Goal: Register for event/course

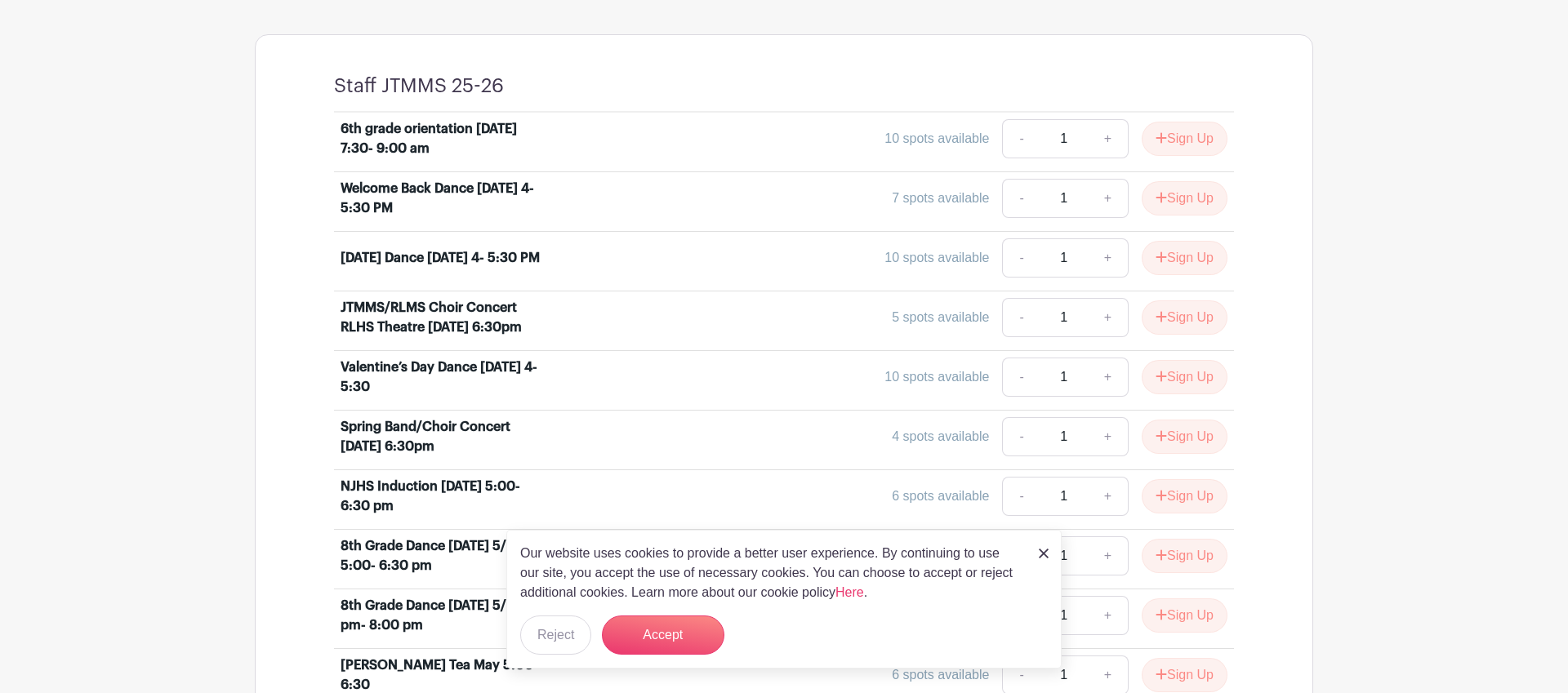
scroll to position [633, 0]
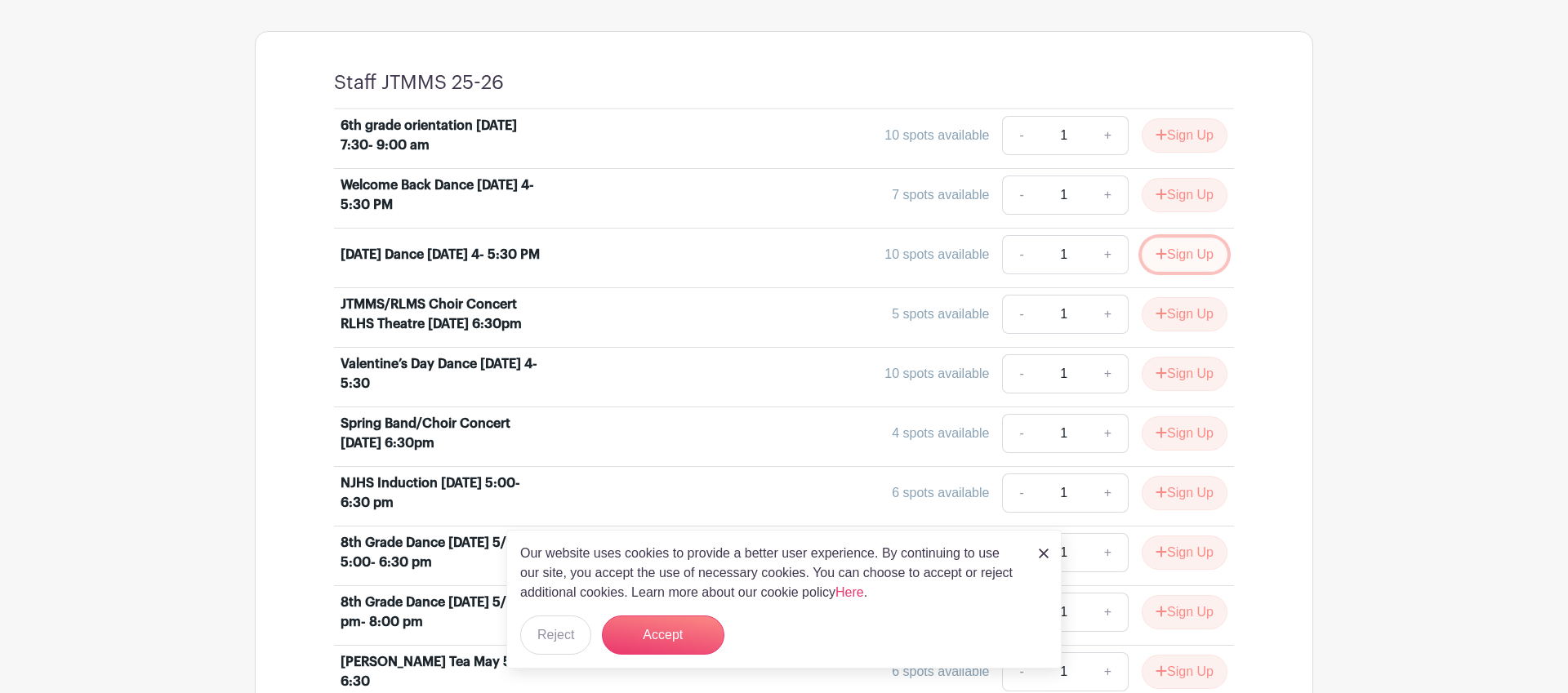
click at [1162, 245] on button "Sign Up" at bounding box center [1184, 255] width 85 height 34
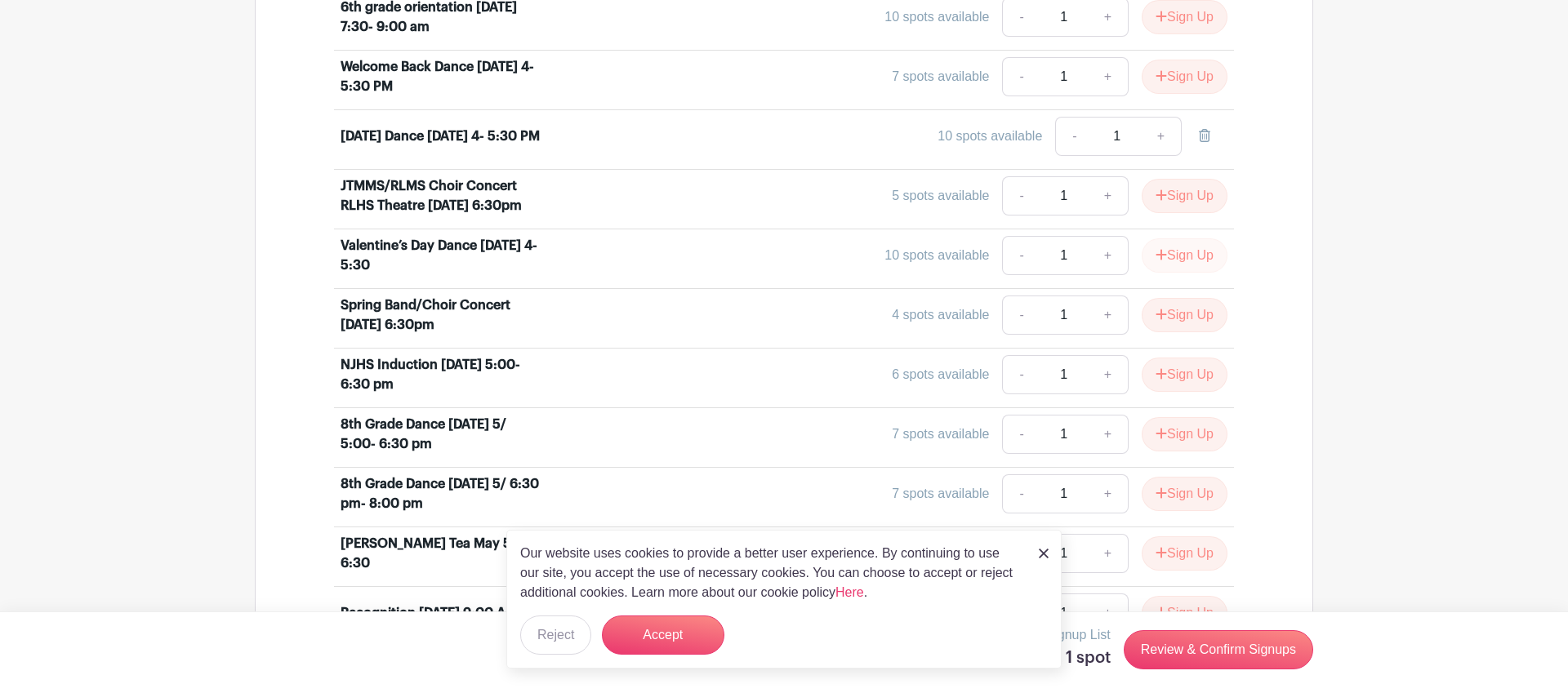
scroll to position [752, 0]
click at [1203, 259] on button "Sign Up" at bounding box center [1184, 255] width 85 height 34
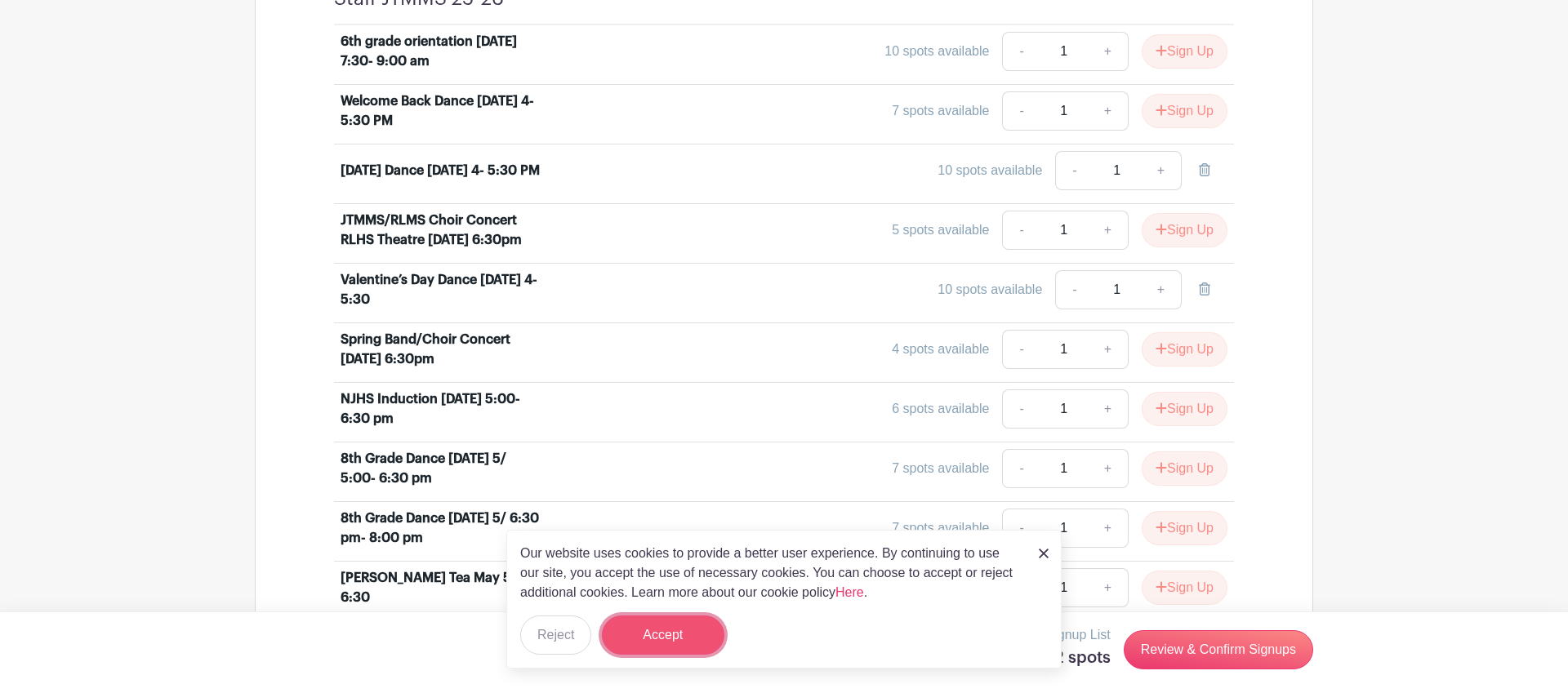
click at [666, 626] on button "Accept" at bounding box center [663, 635] width 122 height 39
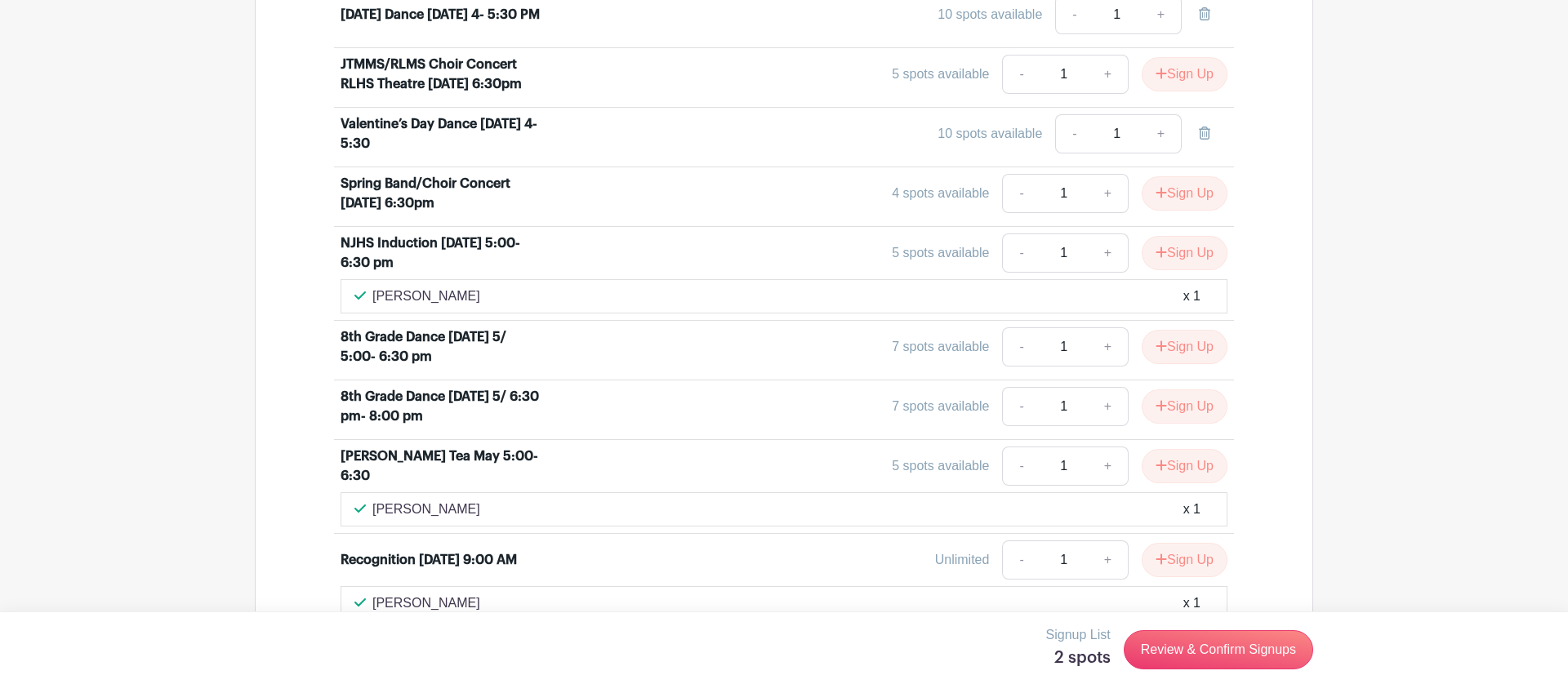
scroll to position [984, 0]
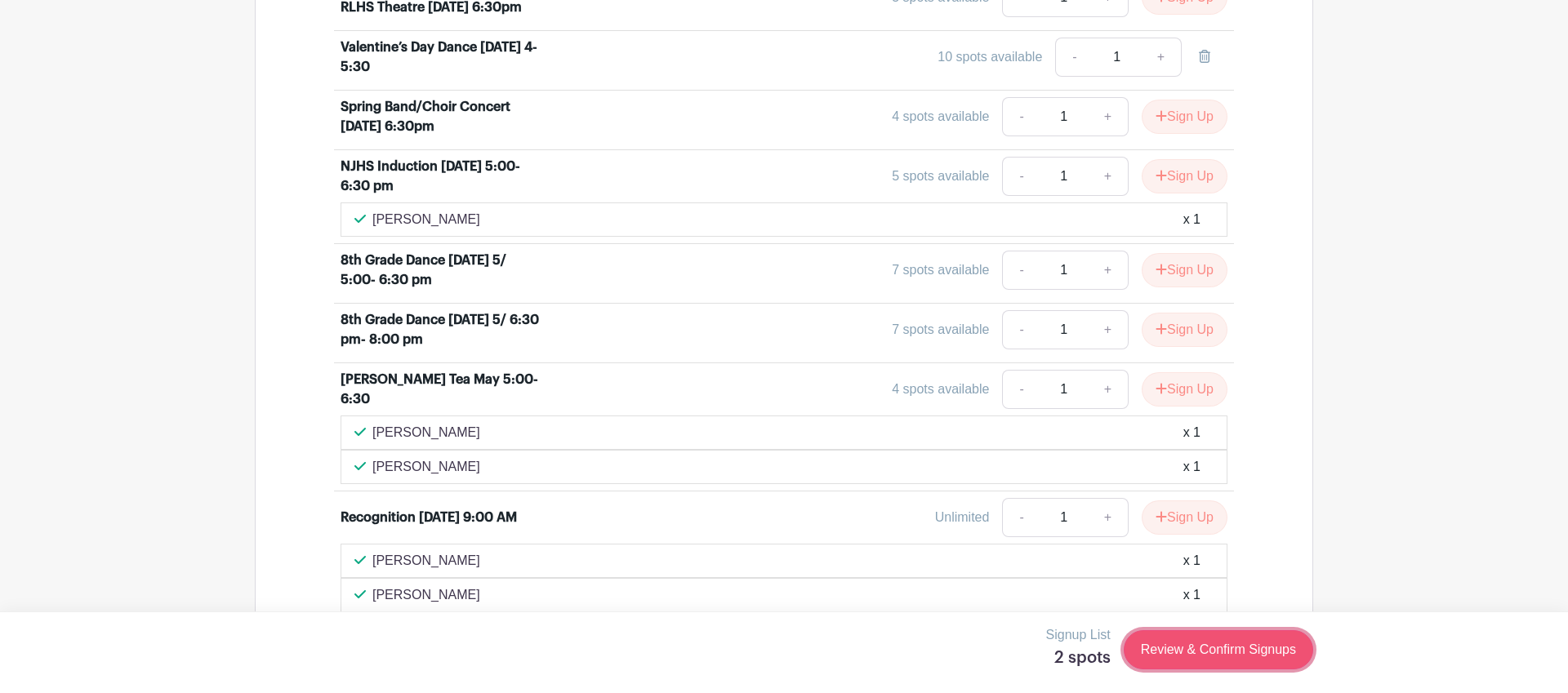
click at [1237, 649] on link "Review & Confirm Signups" at bounding box center [1219, 649] width 189 height 39
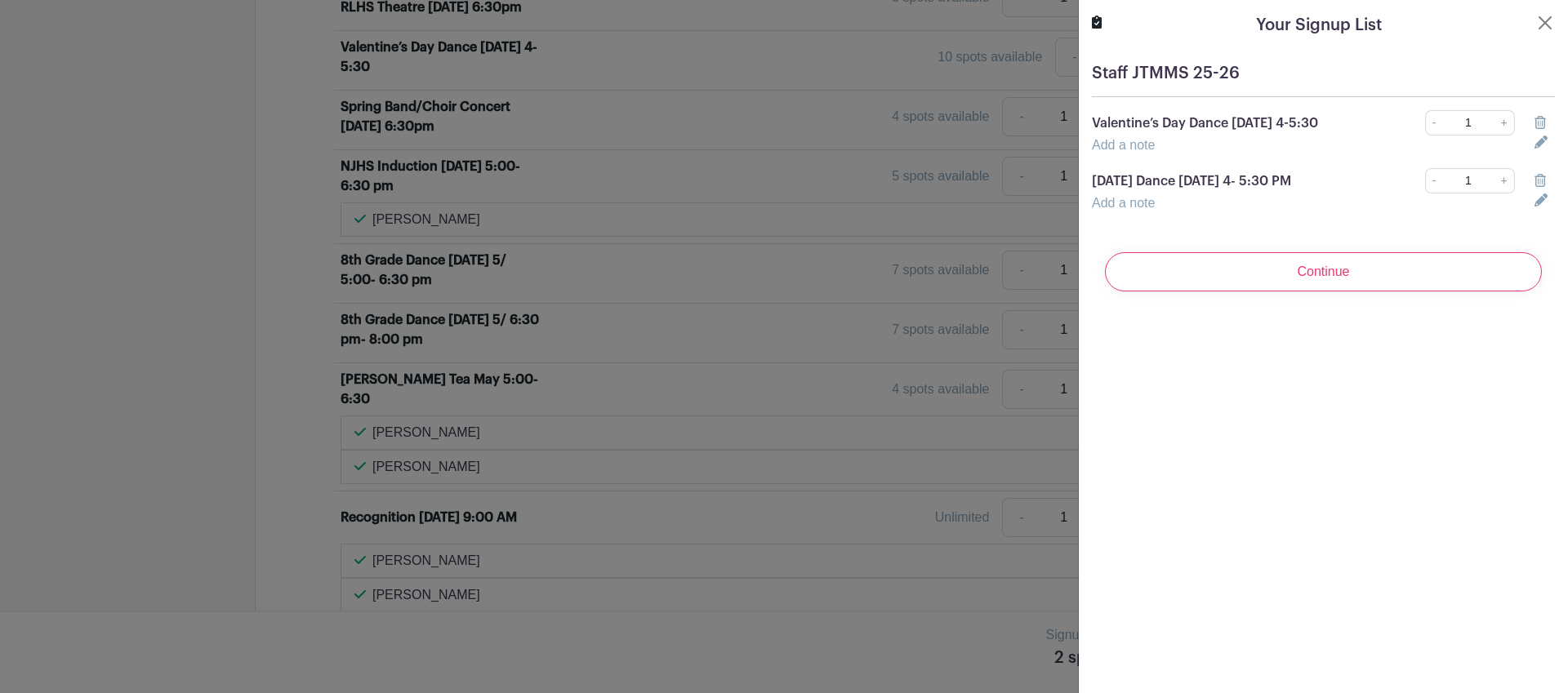
scroll to position [1052, 0]
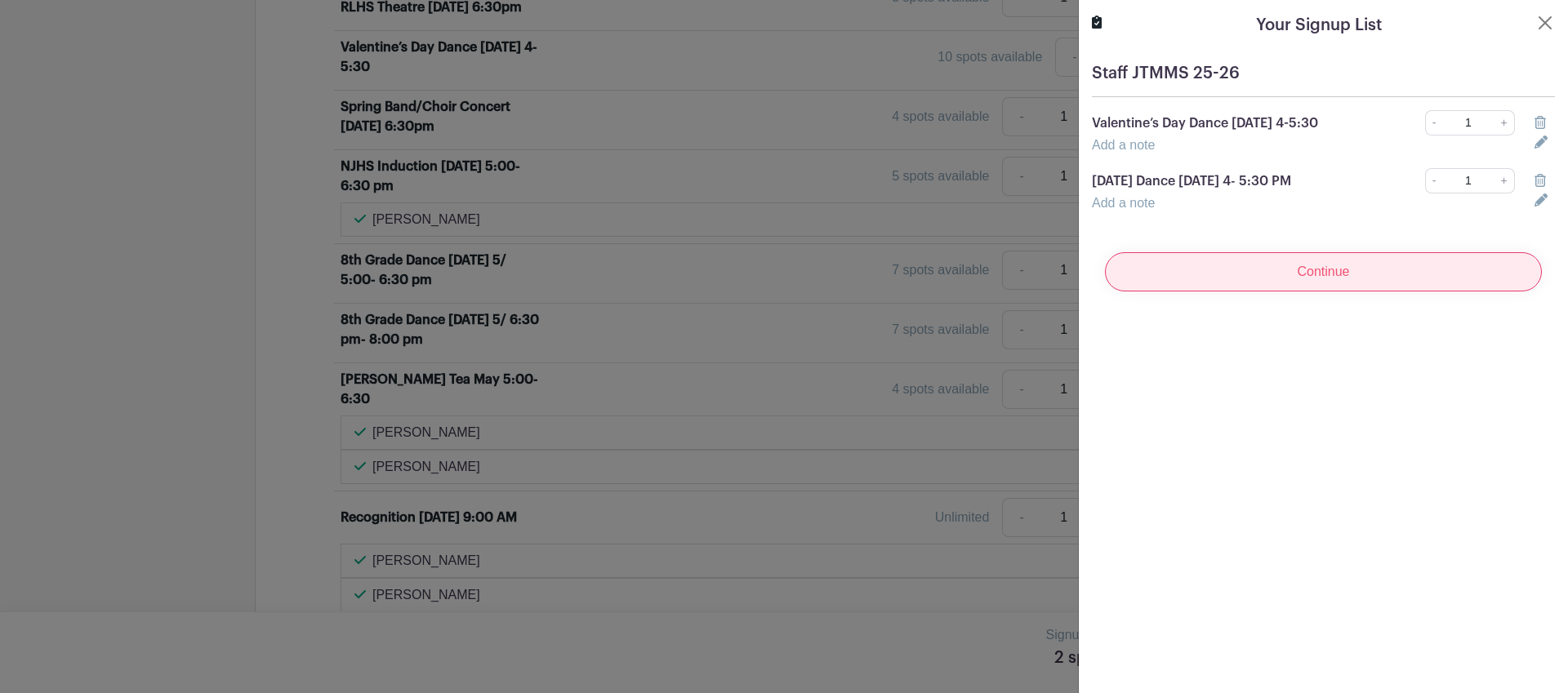
click at [1354, 287] on input "Continue" at bounding box center [1322, 272] width 437 height 39
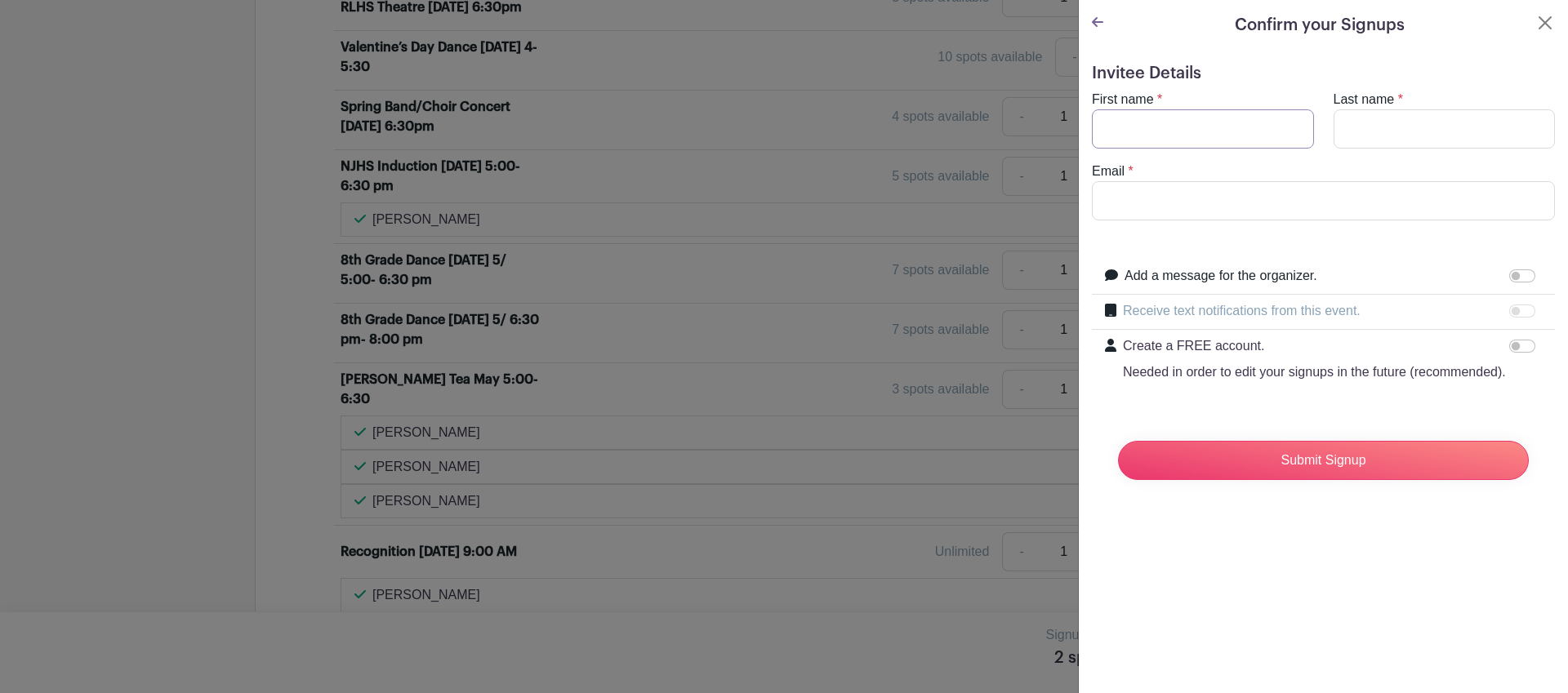
click at [1255, 138] on input "First name" at bounding box center [1203, 129] width 222 height 39
type input "[PERSON_NAME]"
type input "D"
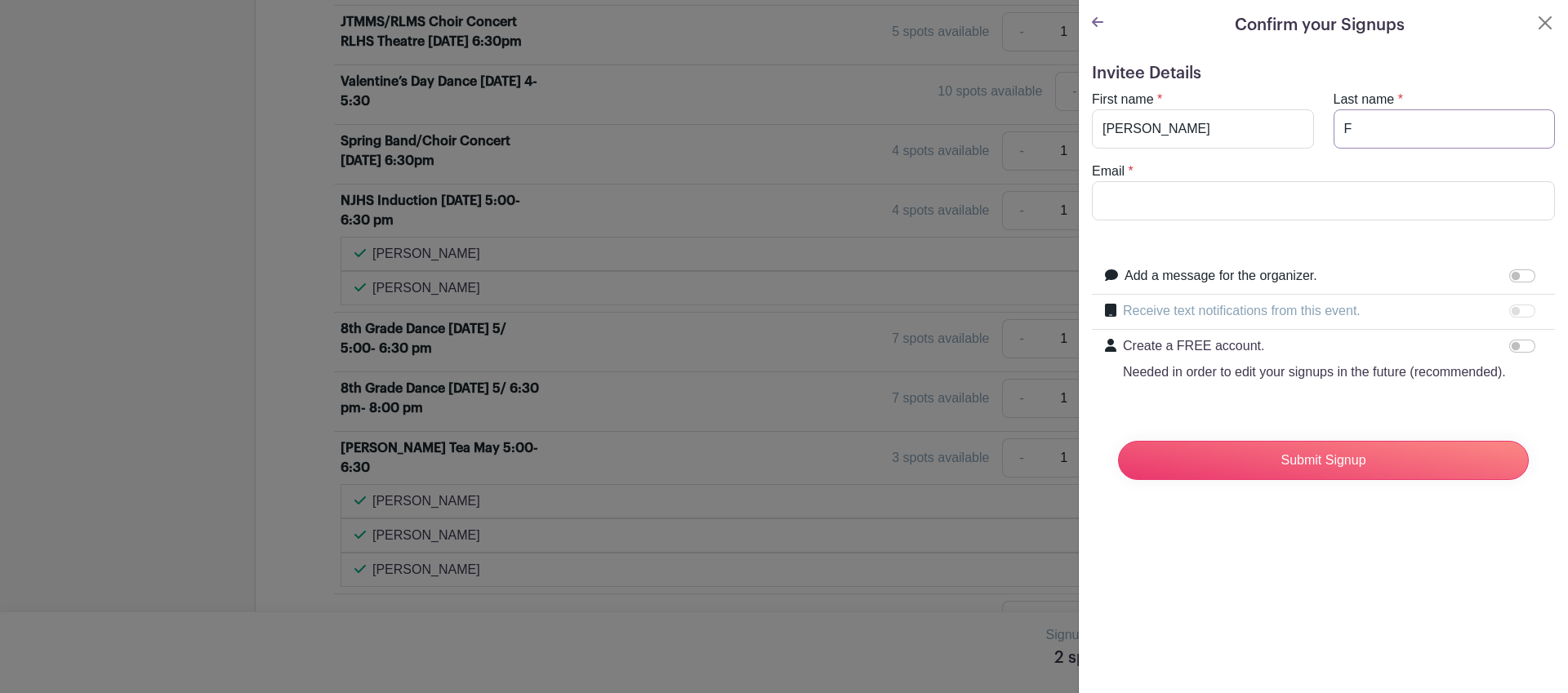
scroll to position [1156, 0]
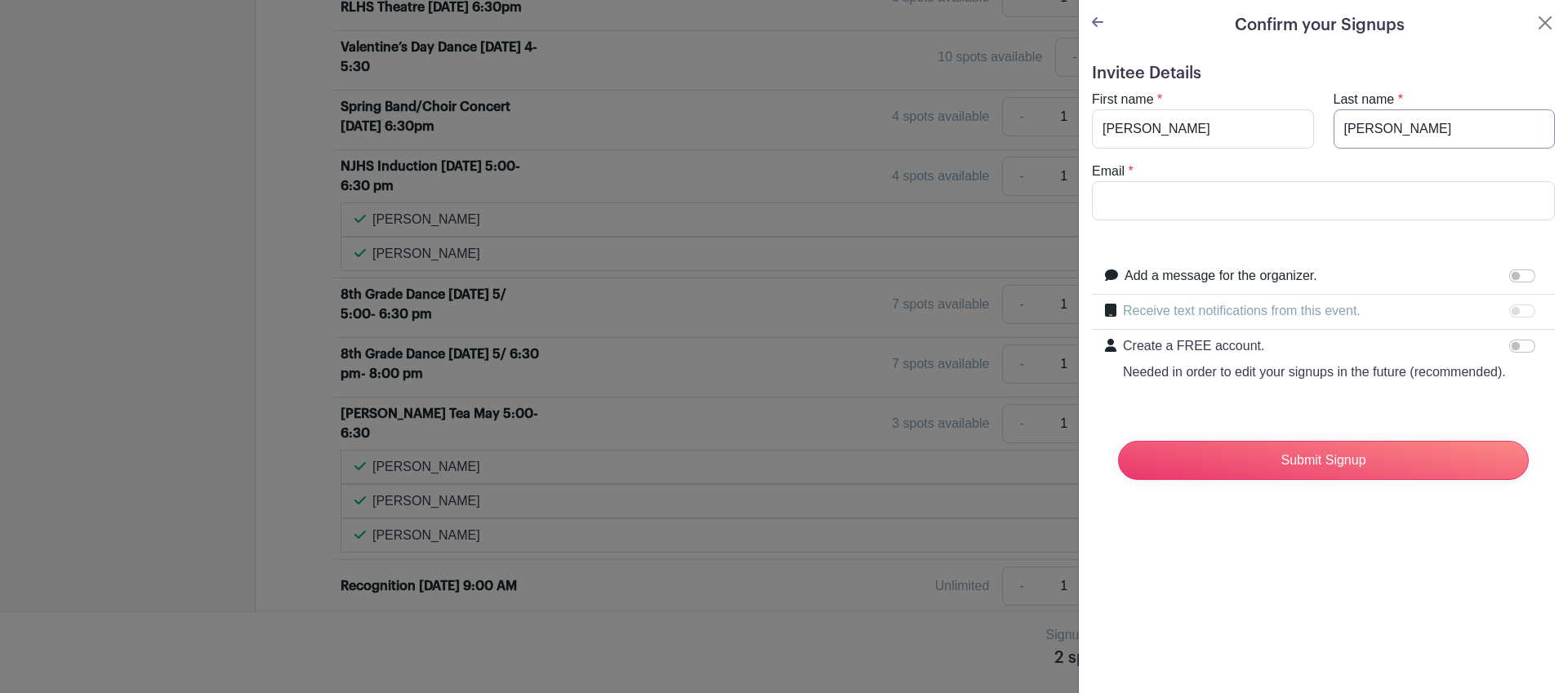
type input "[PERSON_NAME]"
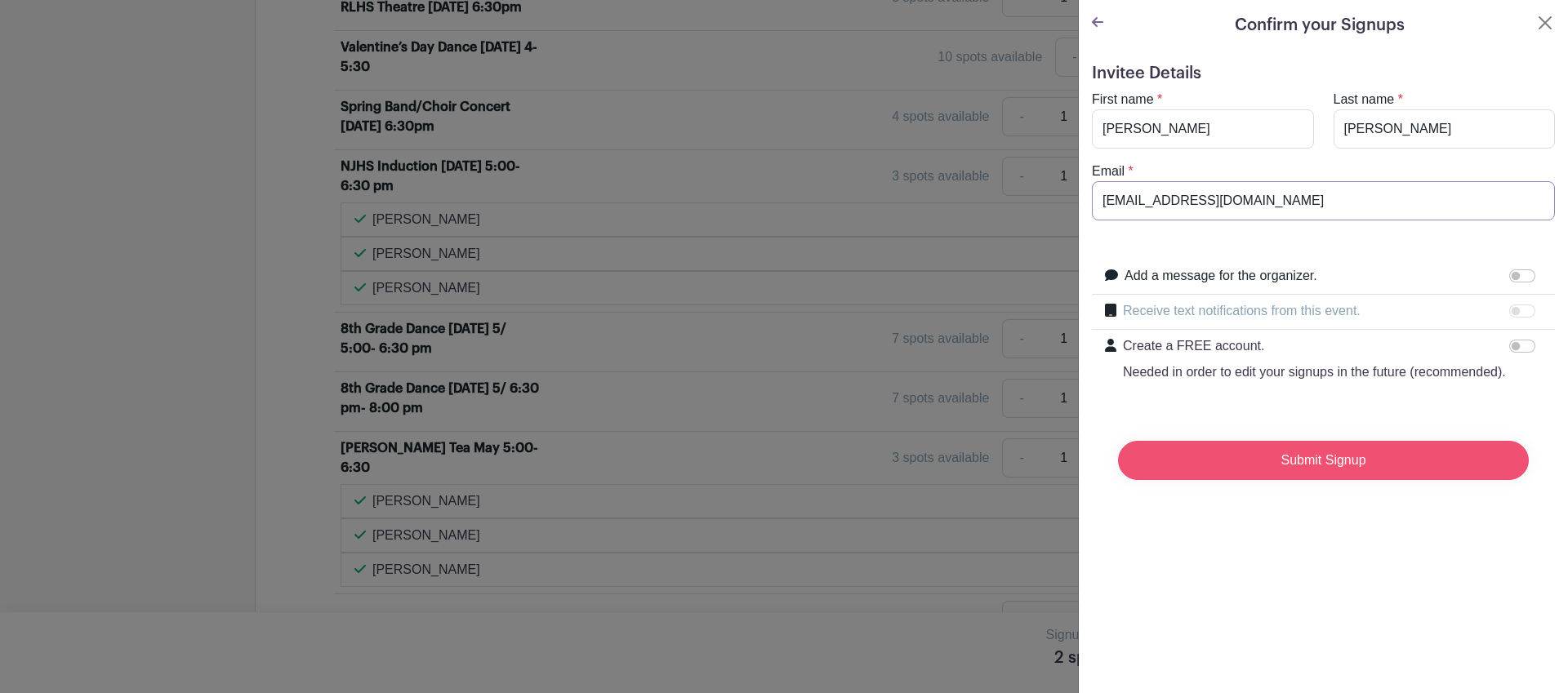
type input "[EMAIL_ADDRESS][DOMAIN_NAME]"
click at [1424, 457] on input "Submit Signup" at bounding box center [1323, 460] width 411 height 39
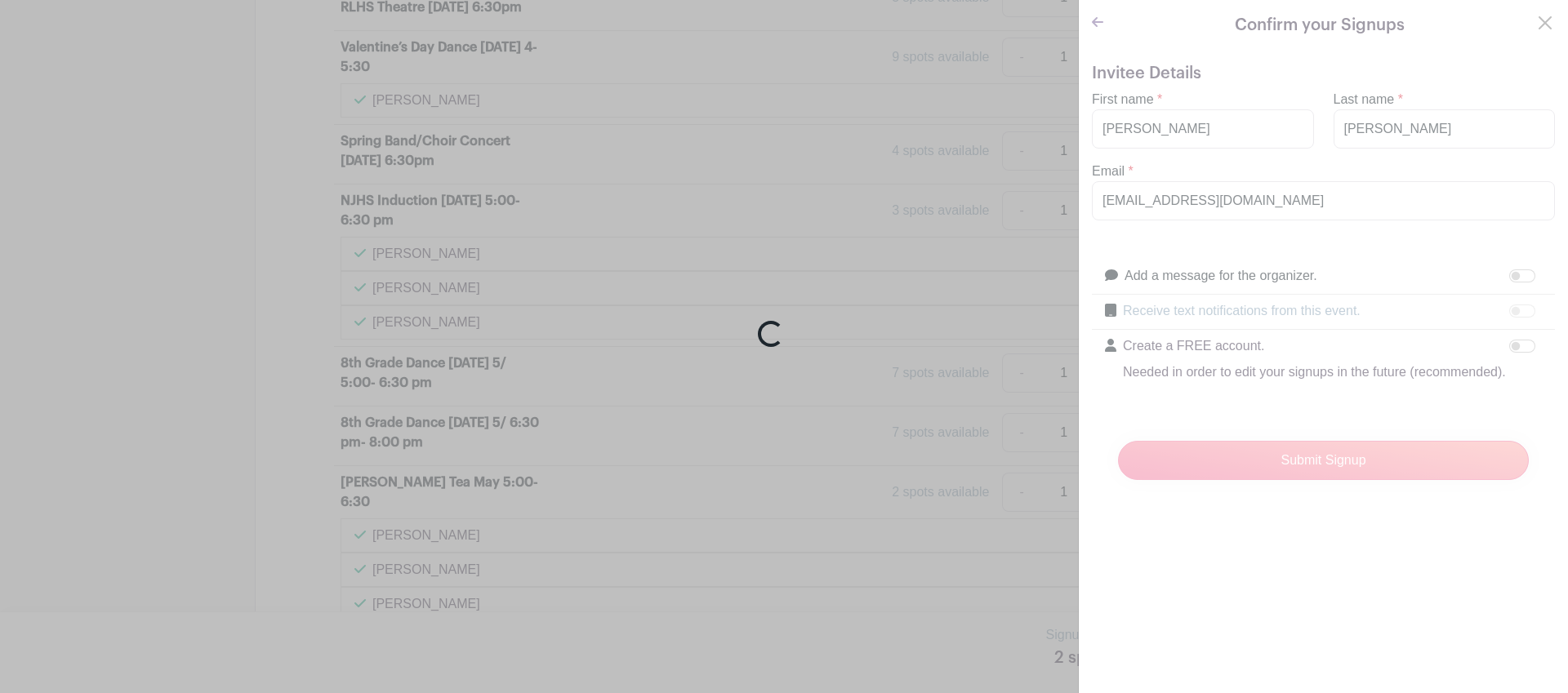
scroll to position [1190, 0]
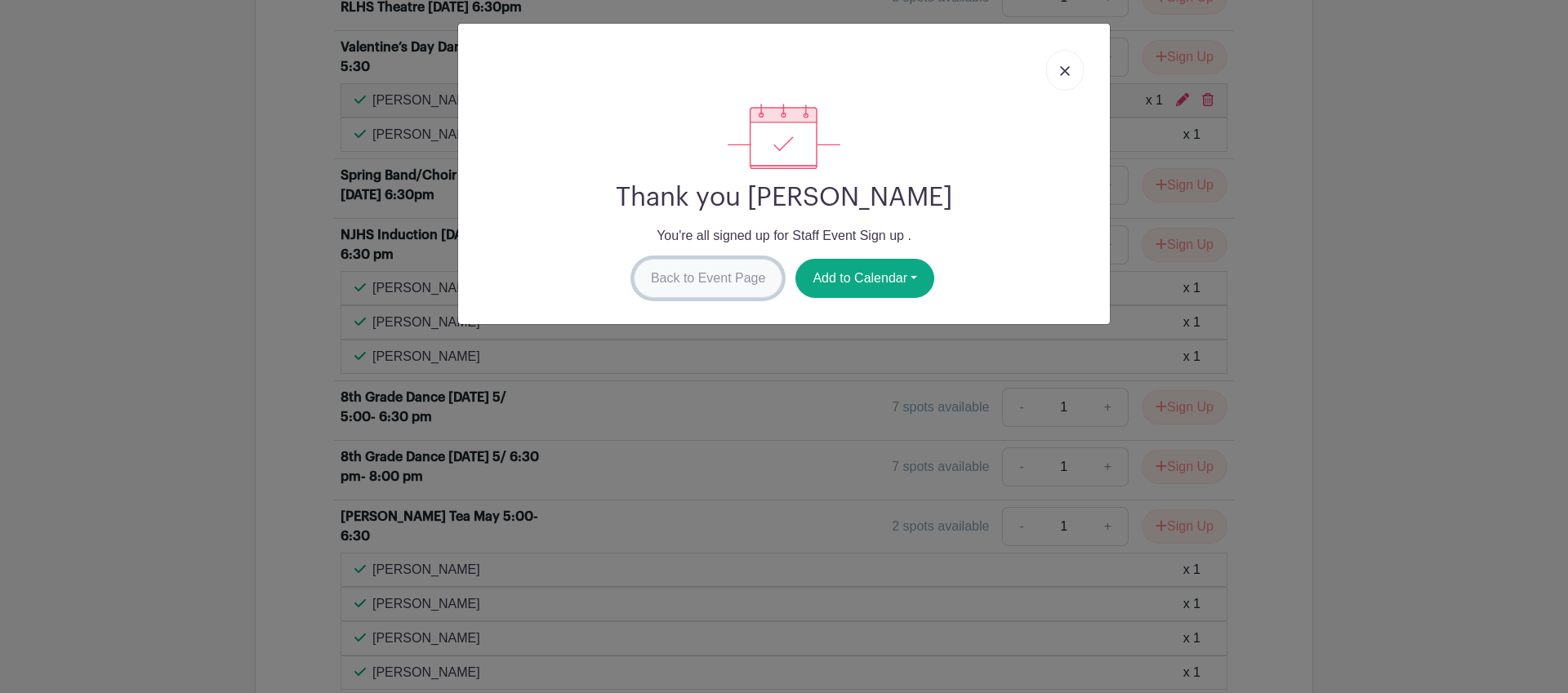
click at [730, 271] on link "Back to Event Page" at bounding box center [708, 278] width 149 height 39
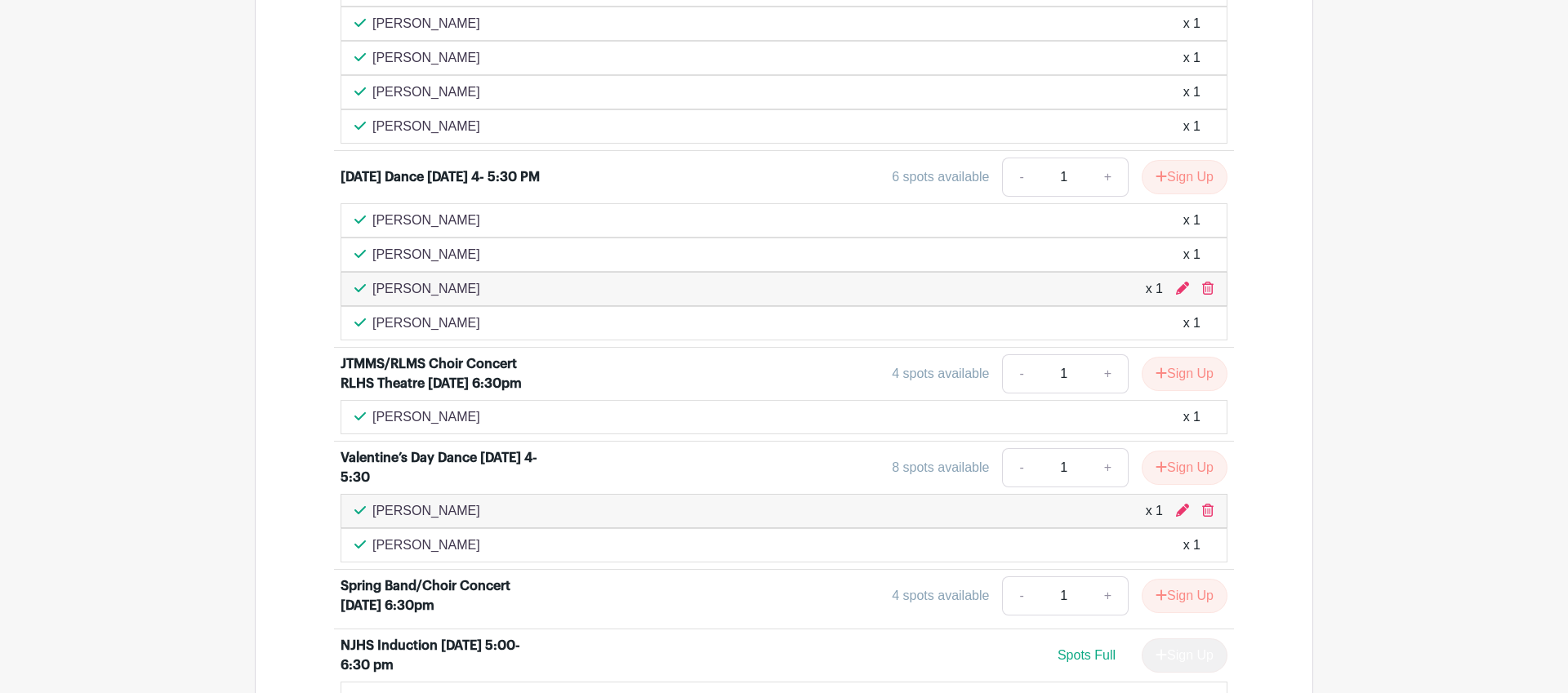
scroll to position [1225, 0]
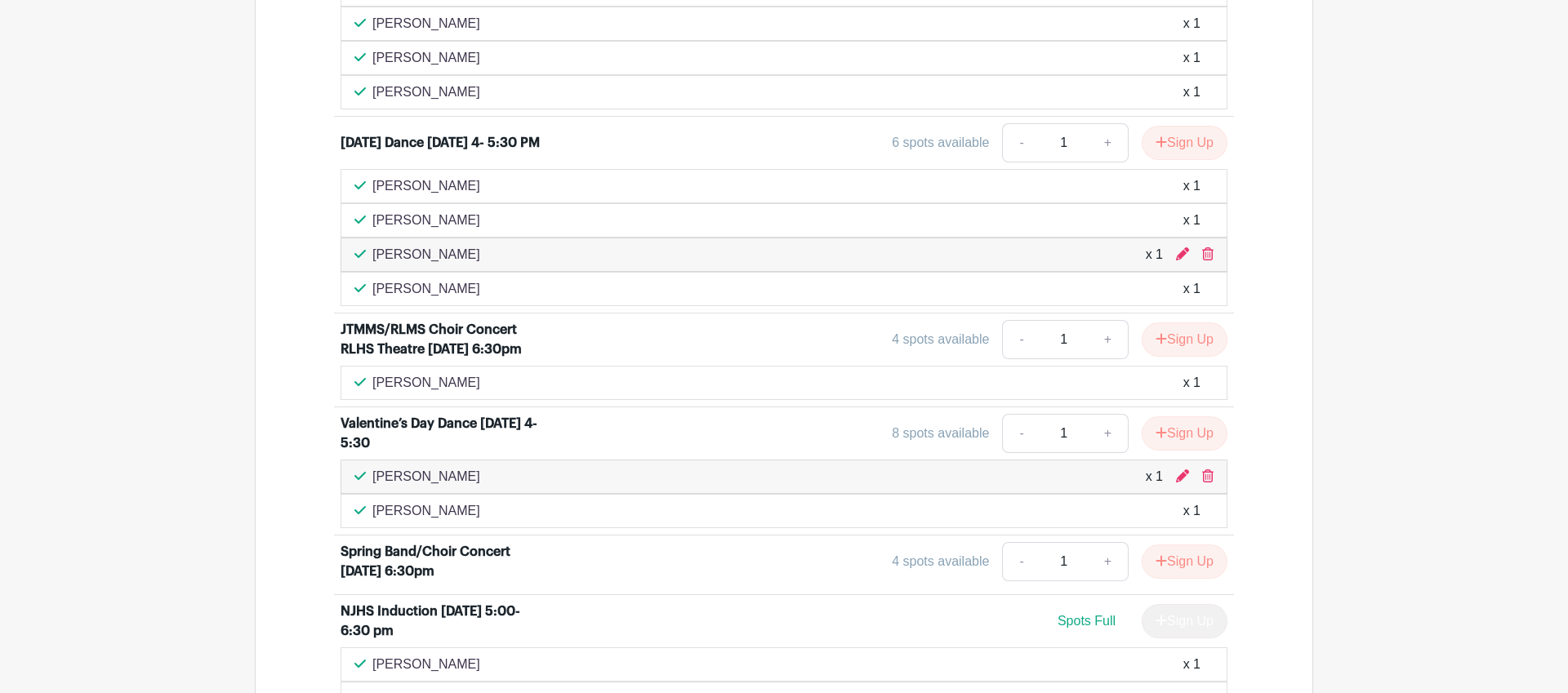
click at [815, 305] on div "[PERSON_NAME] x 1" at bounding box center [784, 288] width 887 height 34
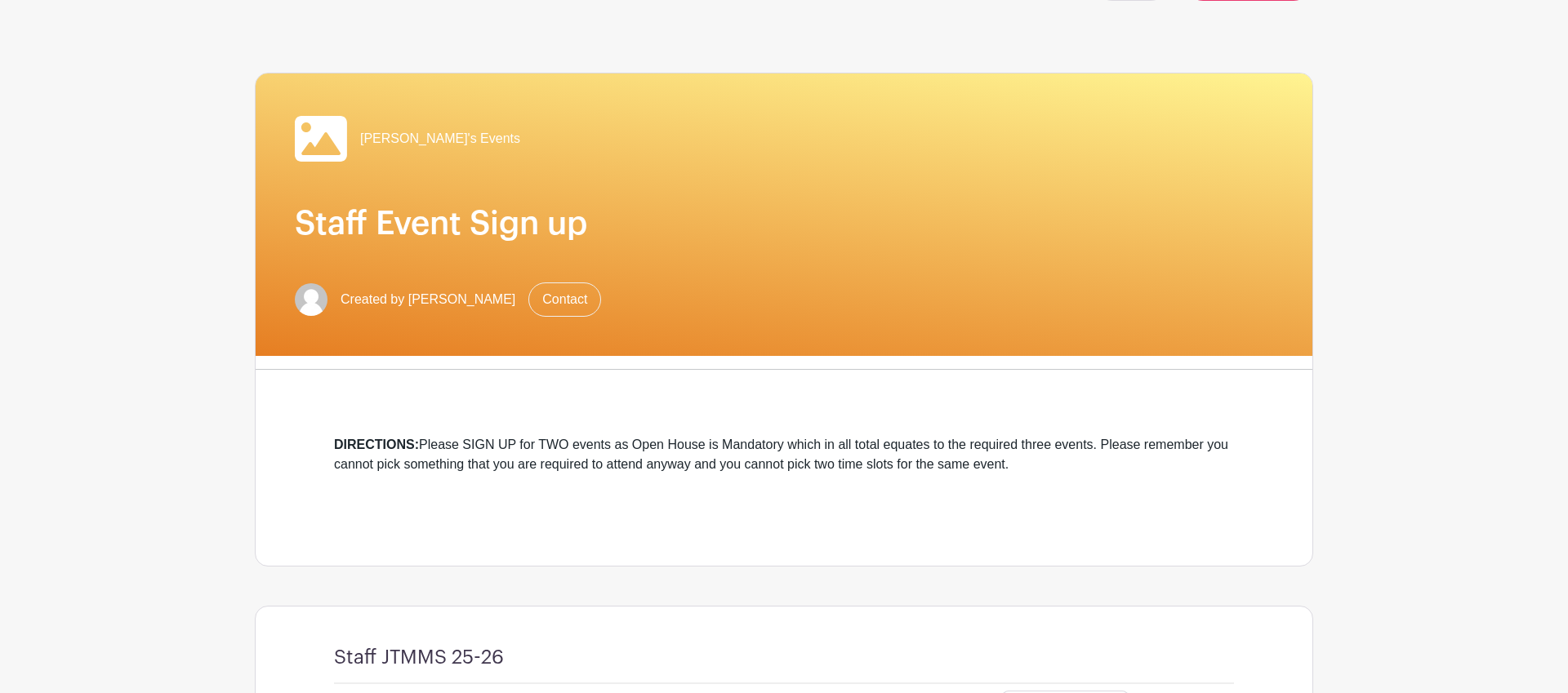
scroll to position [0, 0]
